Goal: Find specific page/section: Find specific page/section

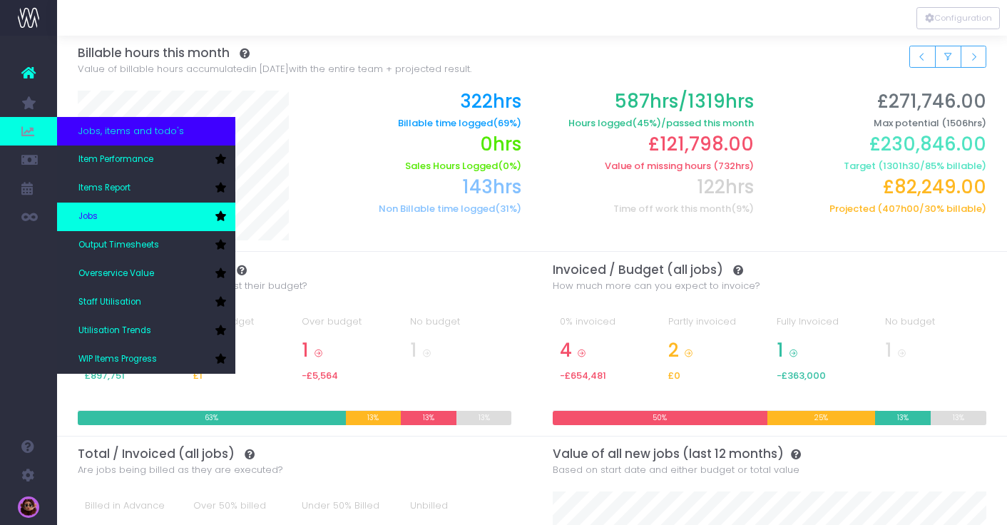
click at [134, 213] on link "Jobs" at bounding box center [146, 217] width 178 height 29
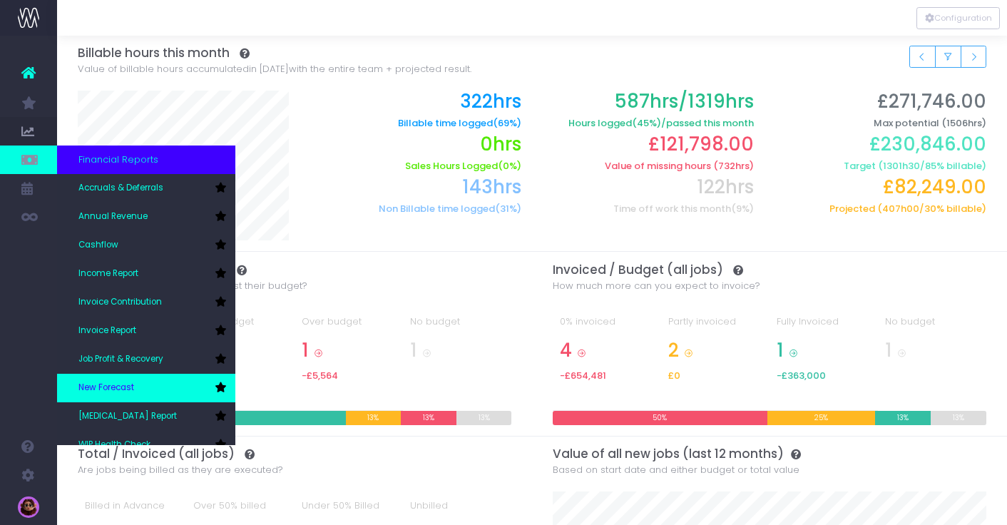
click at [156, 379] on link "New Forecast" at bounding box center [146, 388] width 178 height 29
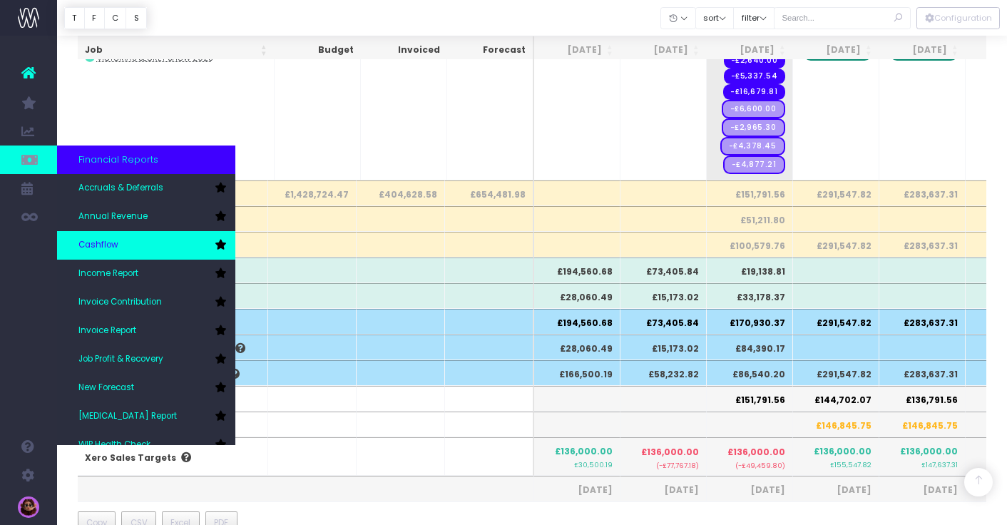
scroll to position [11, 0]
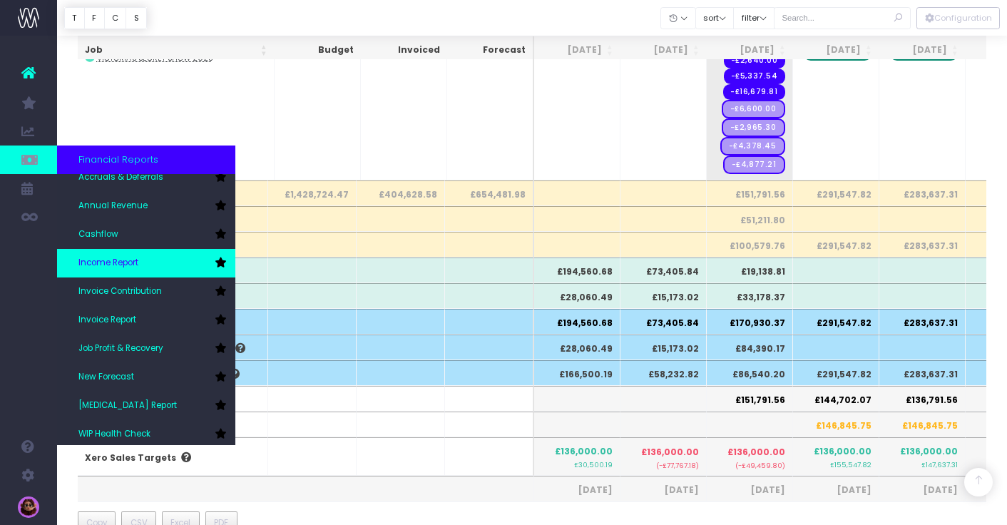
click at [125, 252] on link "Income Report" at bounding box center [146, 263] width 178 height 29
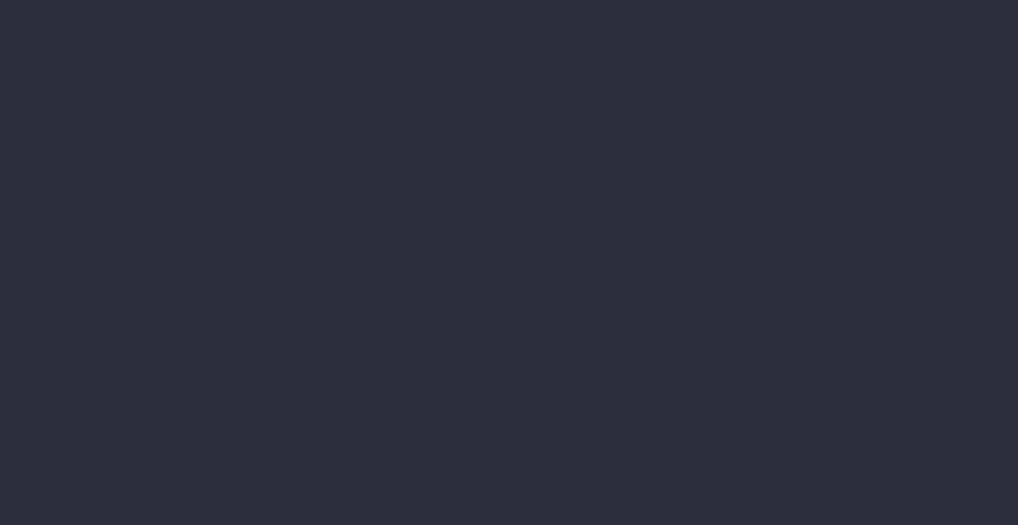
select select "job"
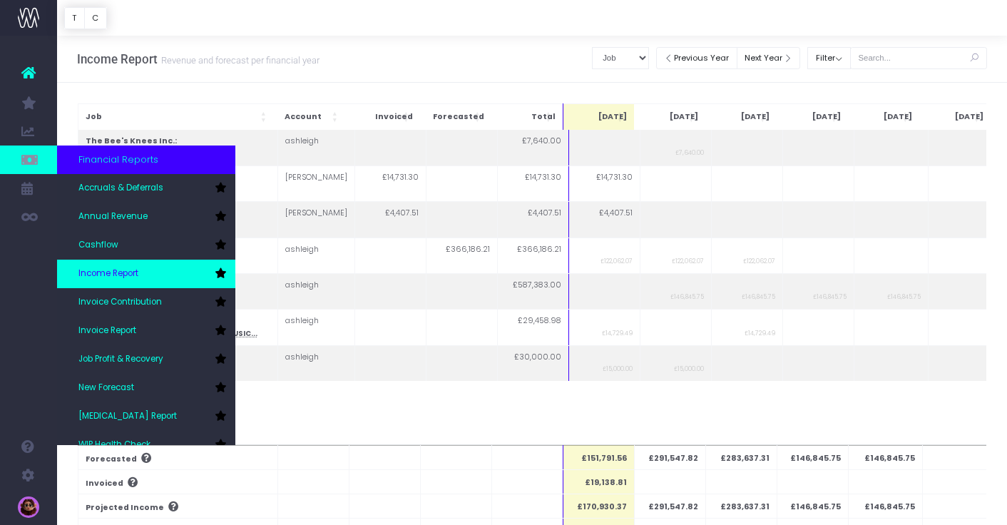
click at [218, 273] on icon at bounding box center [220, 273] width 11 height 10
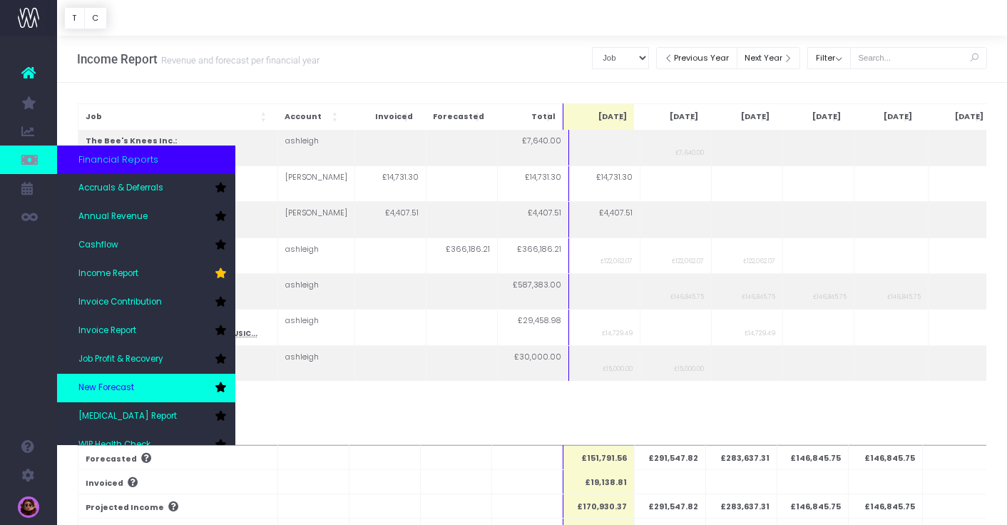
click at [226, 383] on link "New Forecast" at bounding box center [146, 388] width 178 height 29
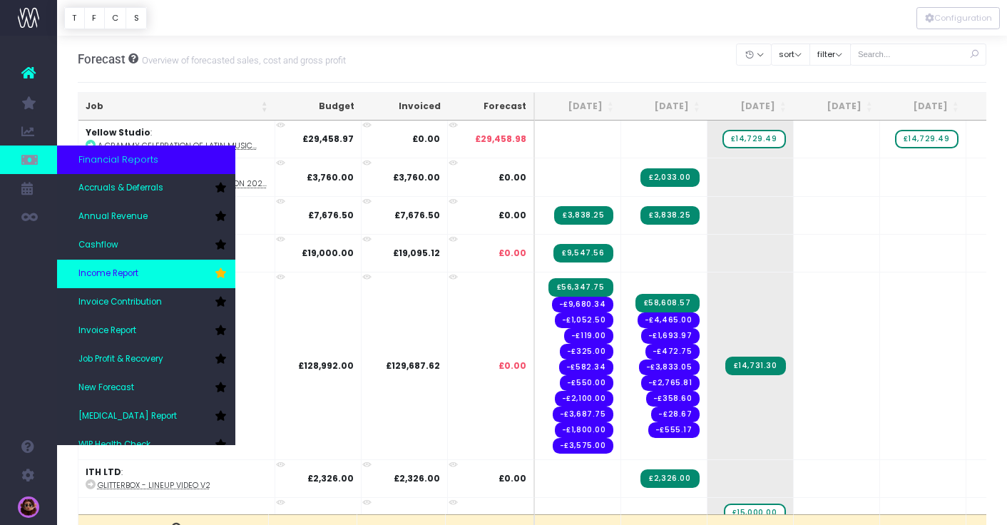
click at [146, 262] on link "Income Report" at bounding box center [146, 274] width 178 height 29
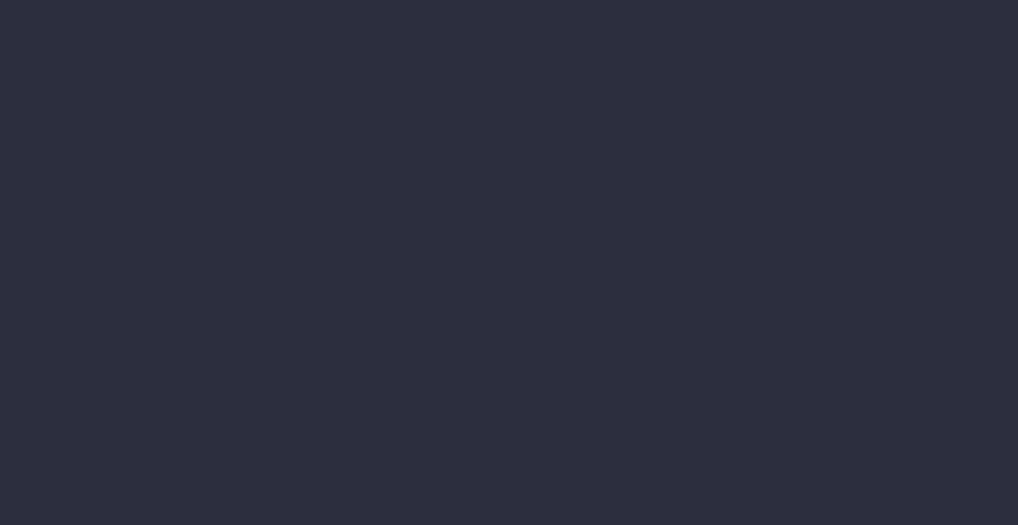
select select "job"
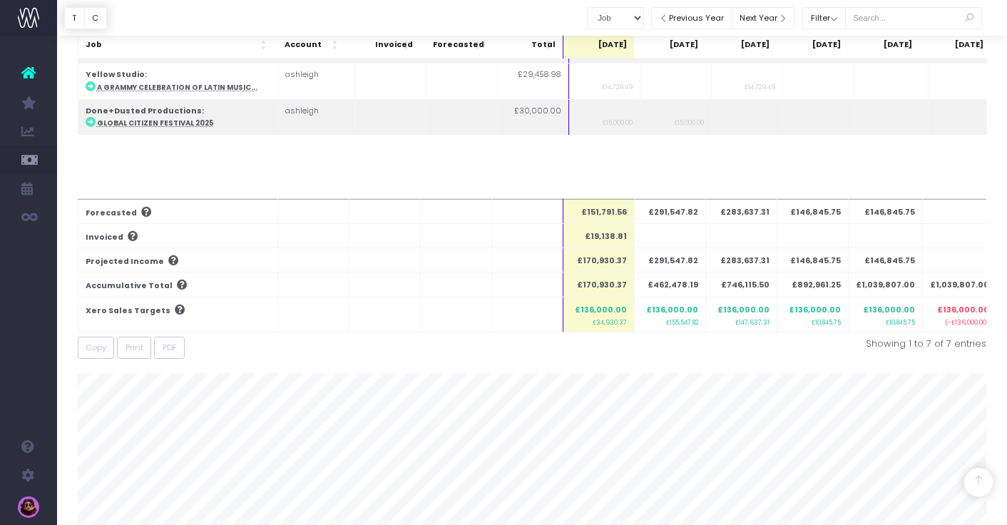
scroll to position [340, 0]
